Goal: Transaction & Acquisition: Purchase product/service

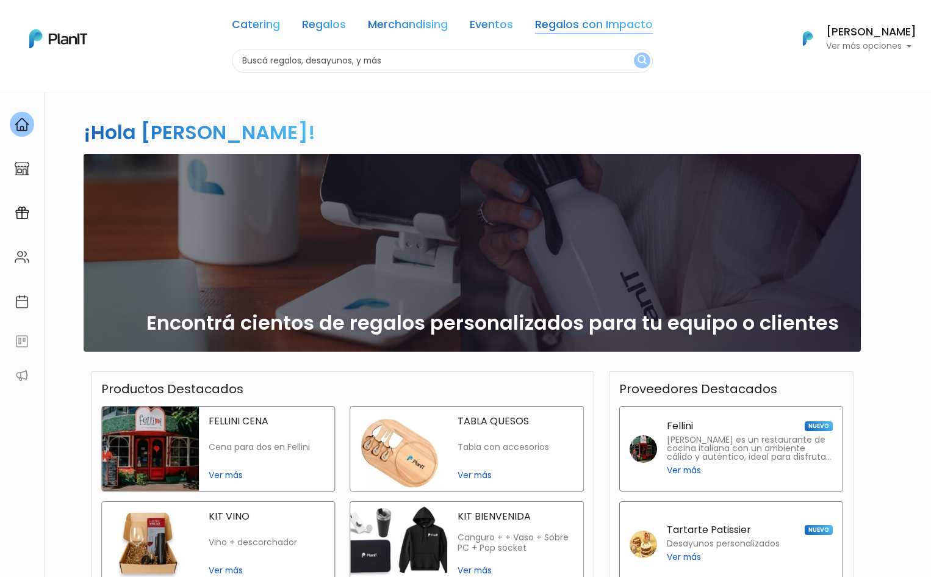
click at [613, 23] on link "Regalos con Impacto" at bounding box center [594, 27] width 118 height 15
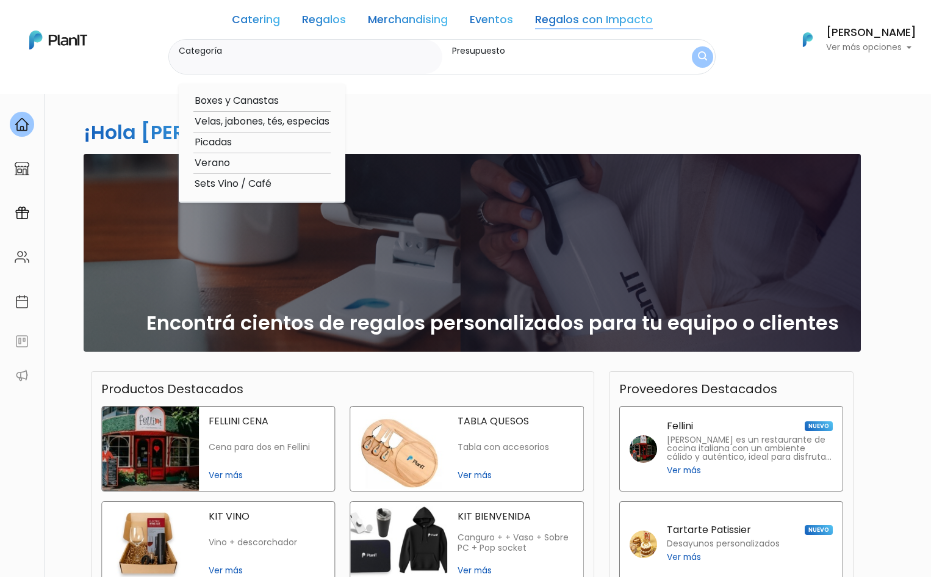
click at [335, 20] on link "Regalos" at bounding box center [324, 22] width 44 height 15
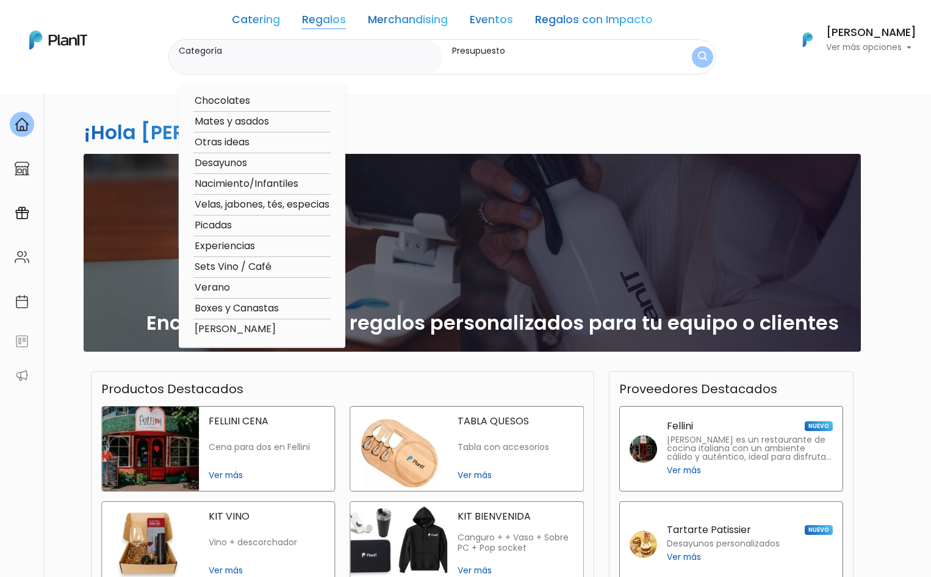
click at [262, 262] on option "Sets Vino / Café" at bounding box center [261, 266] width 137 height 15
type input "Sets Vino / Café"
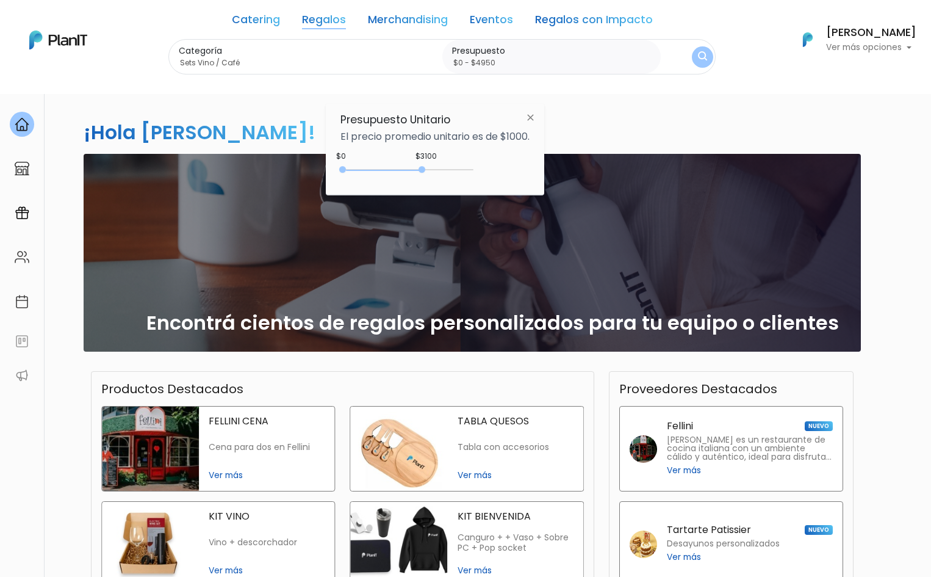
type input "$0 - Más de $5000"
drag, startPoint x: 369, startPoint y: 171, endPoint x: 473, endPoint y: 187, distance: 106.1
click at [473, 187] on div "Presupuesto Unitario El precio promedio unitario es de $1000. +$5000 $0 0 : 500…" at bounding box center [435, 149] width 218 height 91
click at [704, 57] on img "submit" at bounding box center [702, 57] width 9 height 12
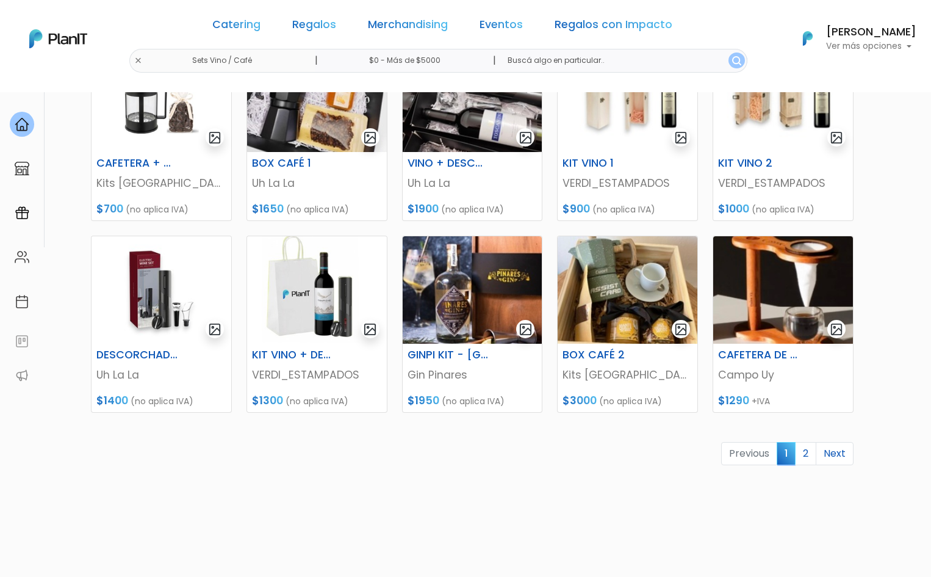
scroll to position [427, 0]
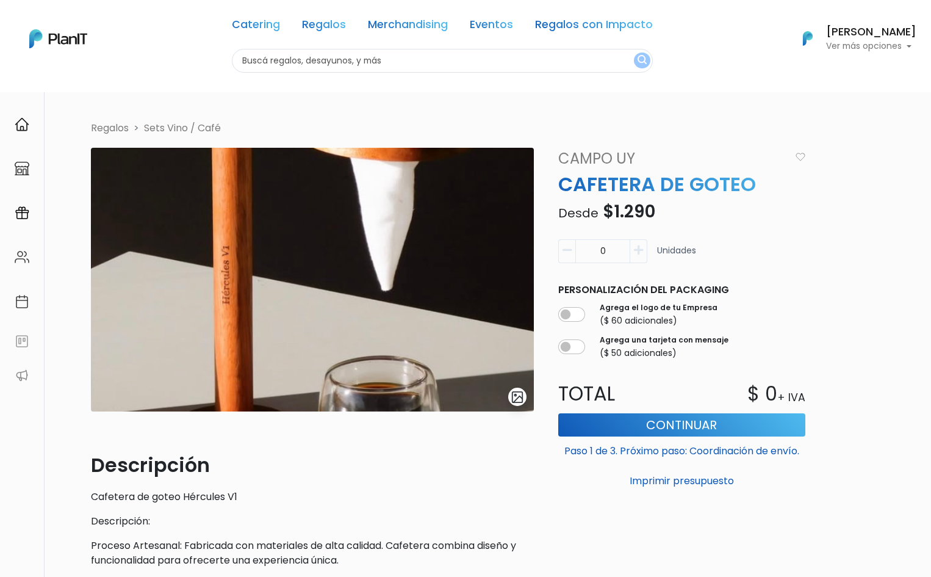
click at [620, 161] on link "Campo Uy" at bounding box center [671, 159] width 240 height 22
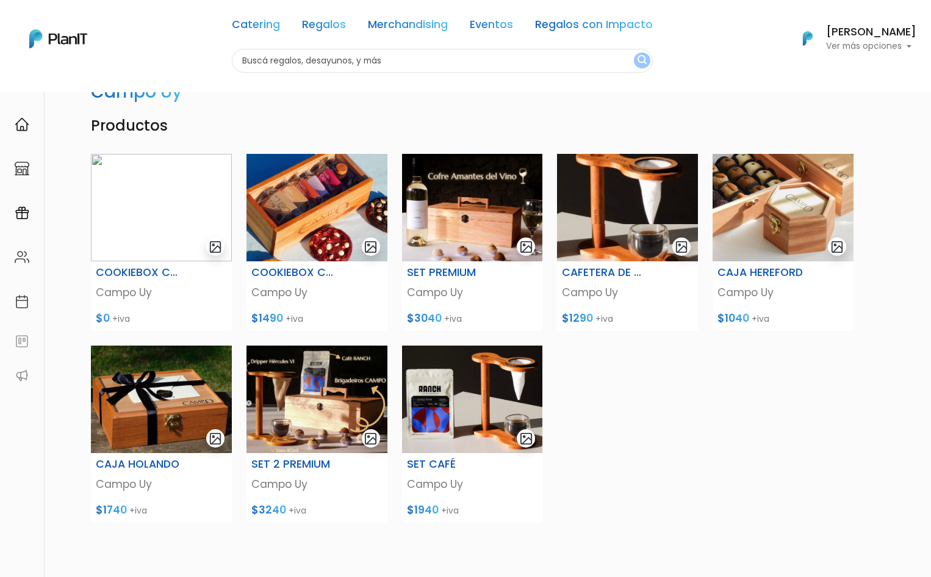
scroll to position [61, 0]
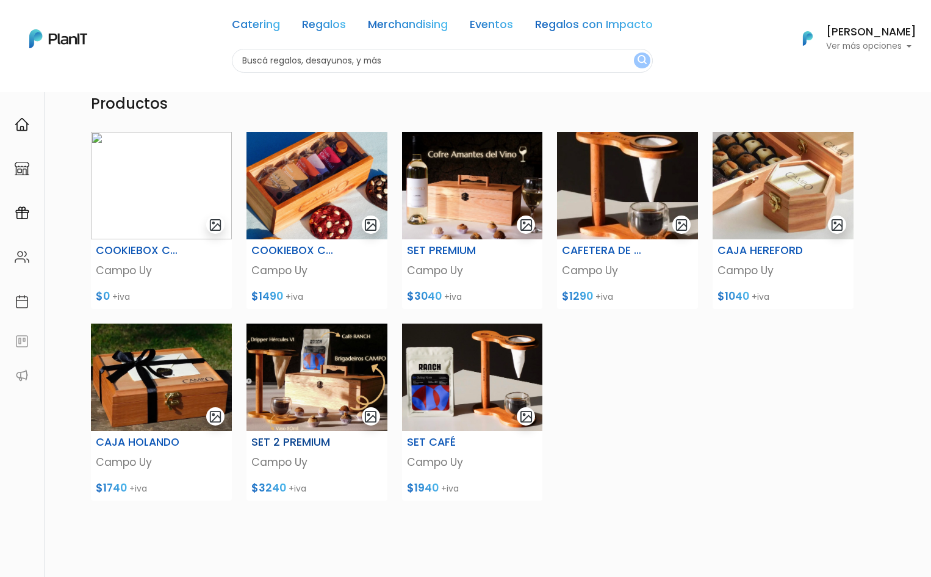
click at [284, 439] on h6 "SET 2 PREMIUM" at bounding box center [294, 442] width 87 height 13
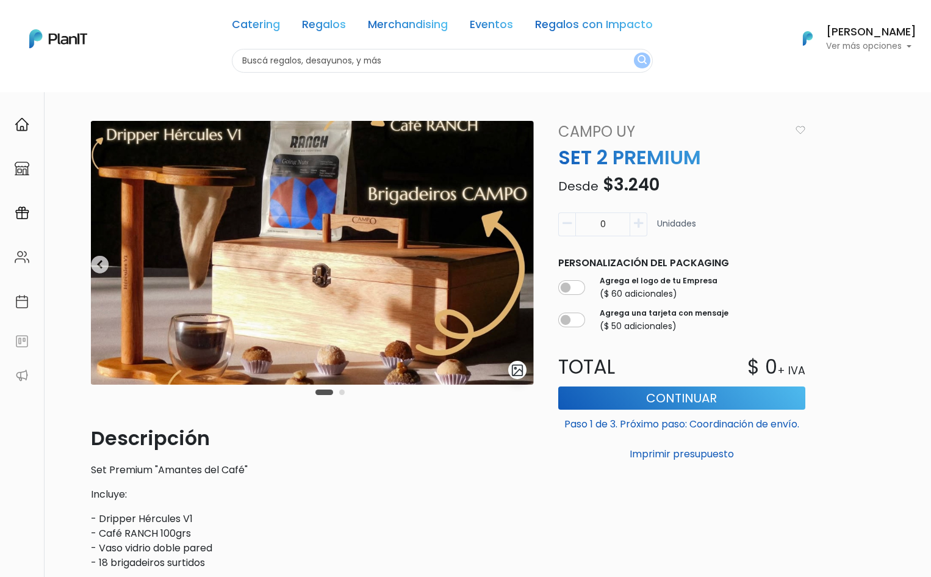
click at [598, 132] on link "Campo Uy" at bounding box center [671, 132] width 240 height 22
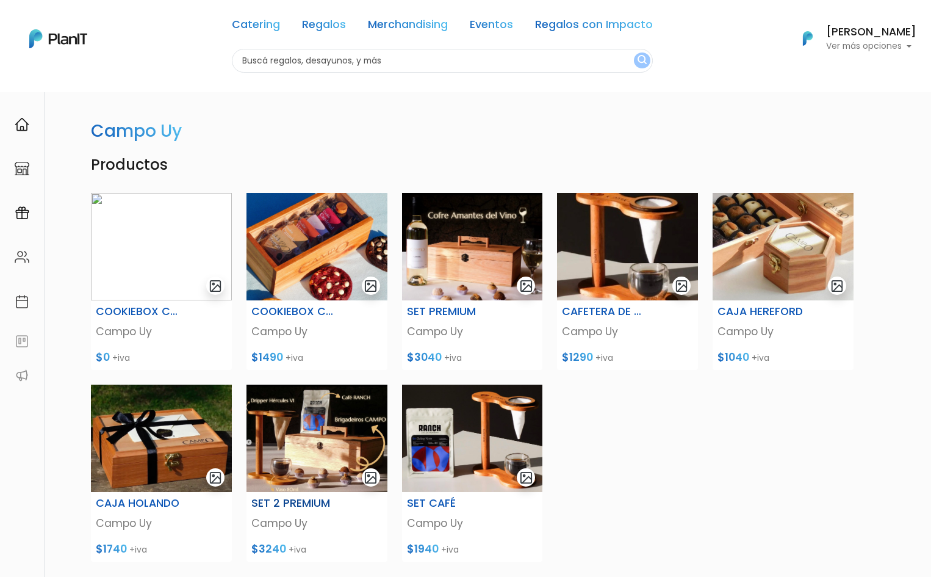
click at [303, 441] on img at bounding box center [317, 437] width 141 height 107
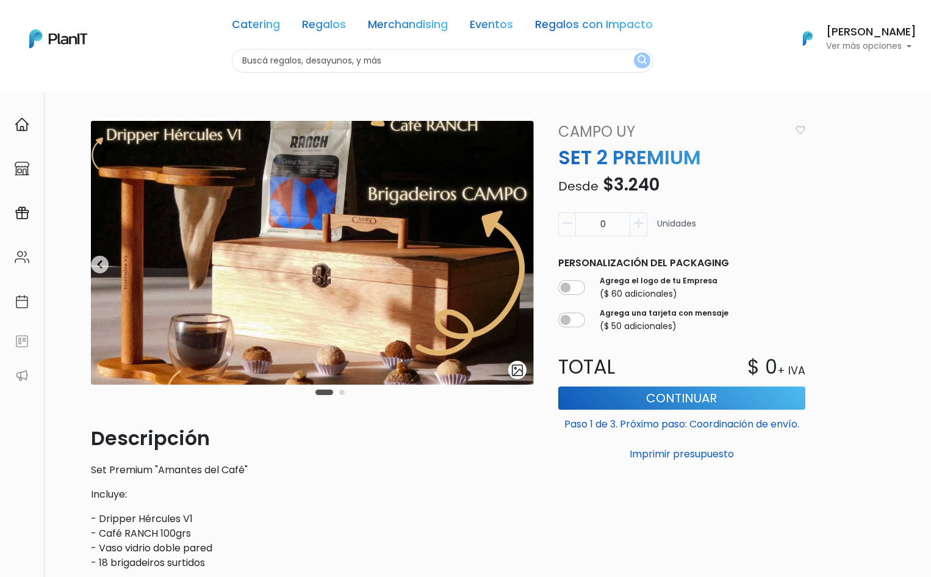
click at [95, 264] on img at bounding box center [312, 253] width 443 height 264
click at [103, 264] on img at bounding box center [312, 253] width 443 height 264
click at [530, 249] on img at bounding box center [312, 253] width 443 height 264
click at [386, 263] on img at bounding box center [312, 253] width 443 height 264
click at [520, 370] on img "submit" at bounding box center [518, 370] width 14 height 14
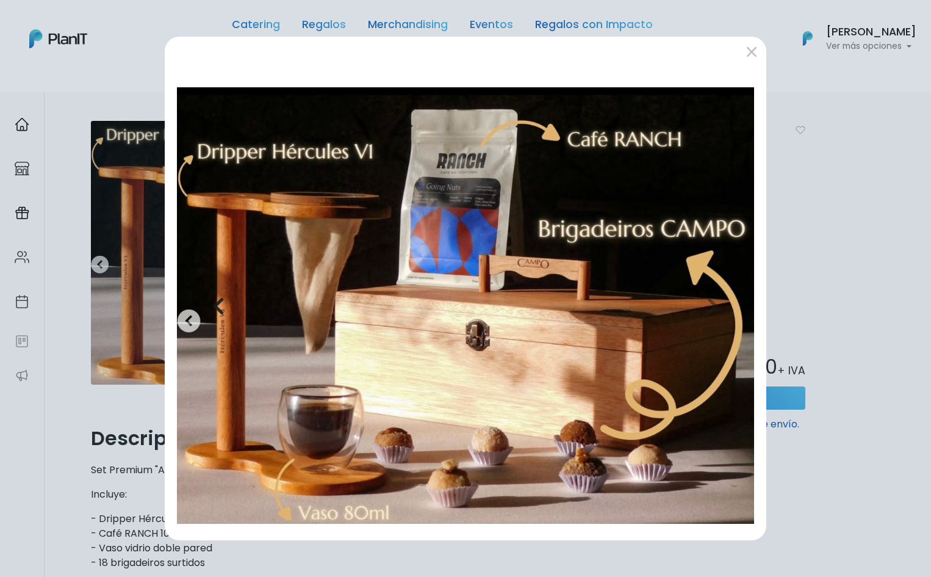
click at [182, 321] on button "Previous" at bounding box center [218, 306] width 87 height 450
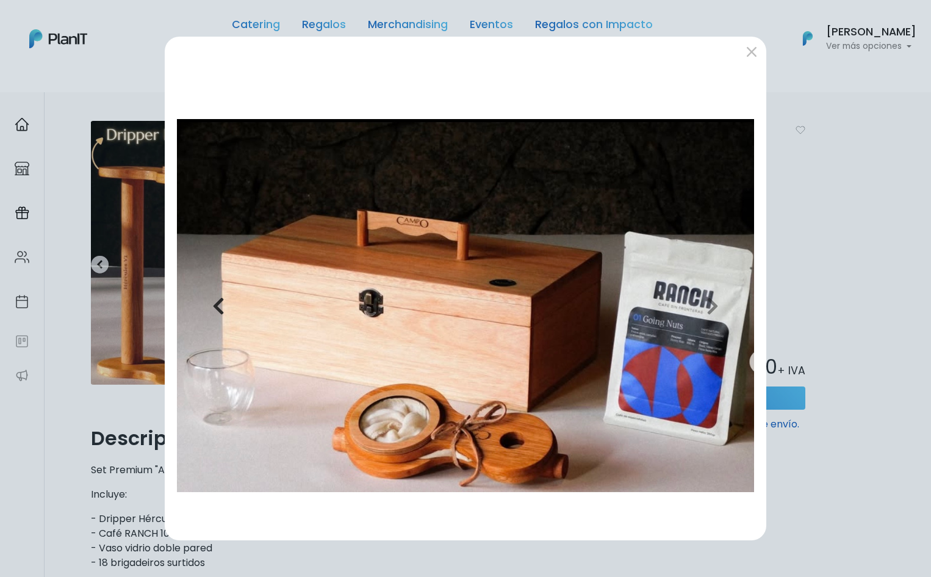
click at [219, 304] on icon "button" at bounding box center [218, 306] width 12 height 20
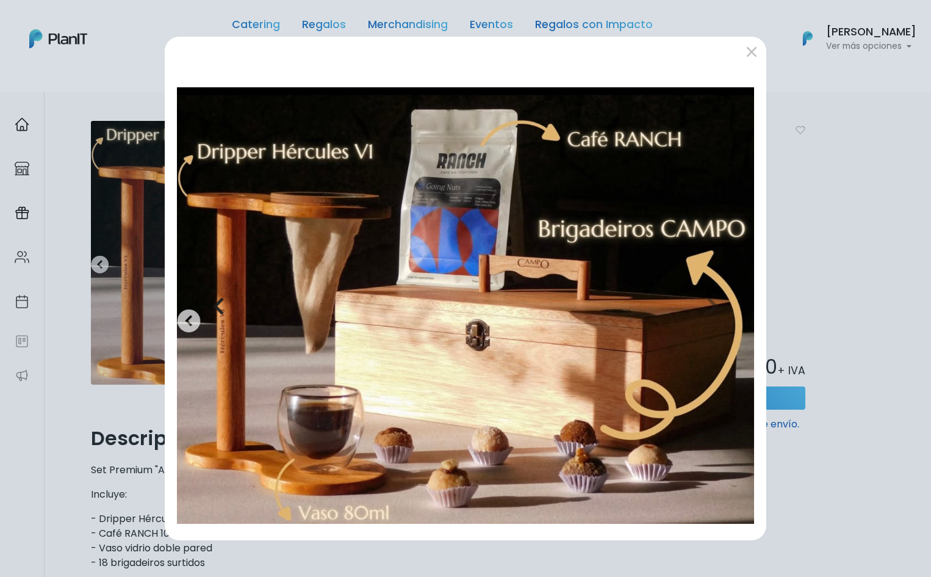
click at [222, 303] on icon "button" at bounding box center [218, 306] width 12 height 20
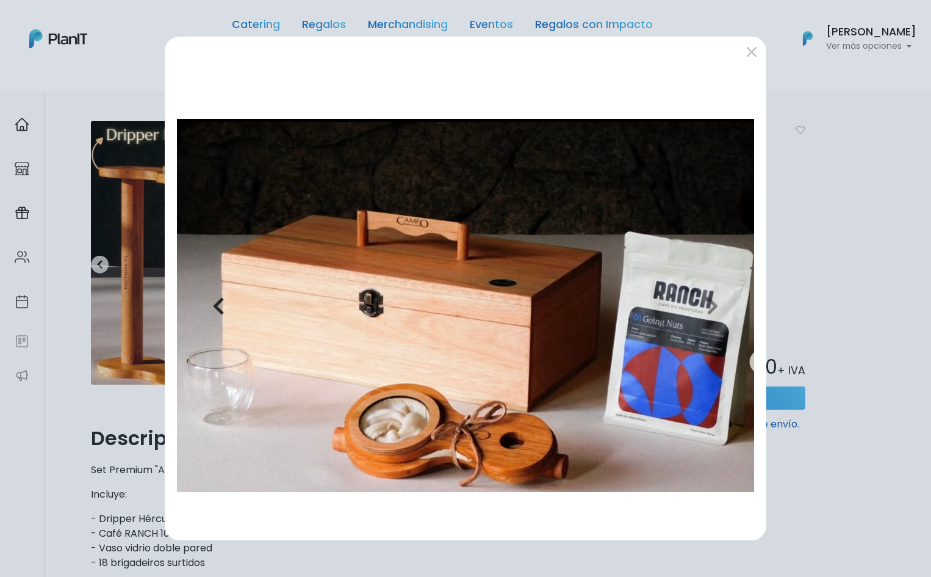
click at [218, 302] on icon "button" at bounding box center [218, 306] width 12 height 20
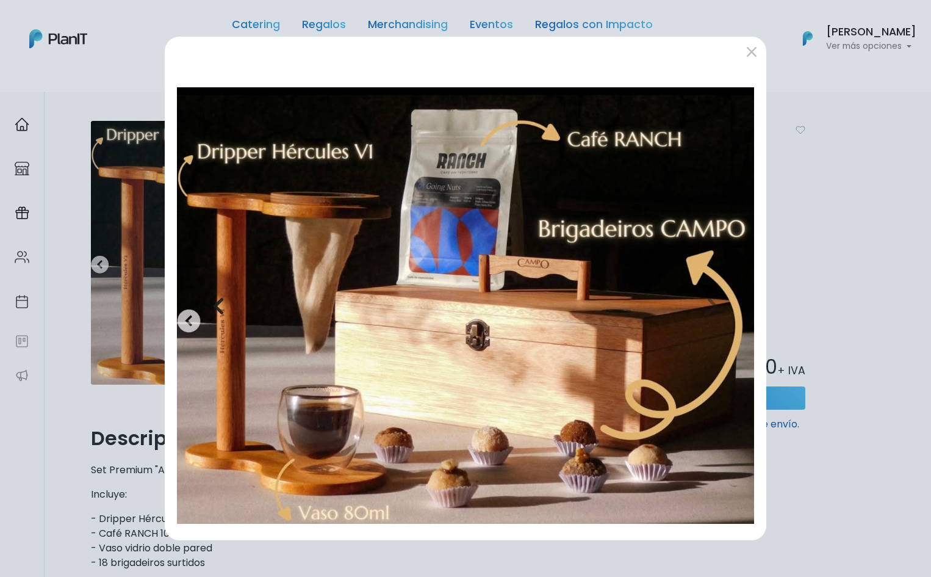
click at [221, 304] on icon "button" at bounding box center [218, 306] width 12 height 20
